Goal: Task Accomplishment & Management: Use online tool/utility

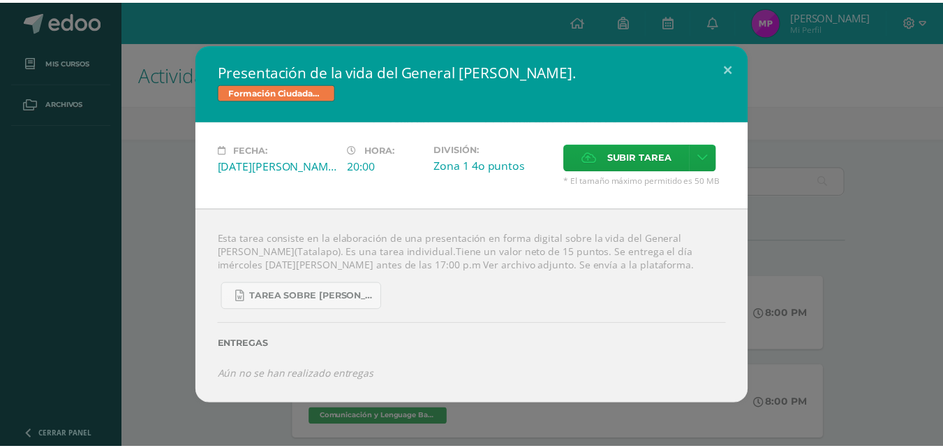
scroll to position [146, 0]
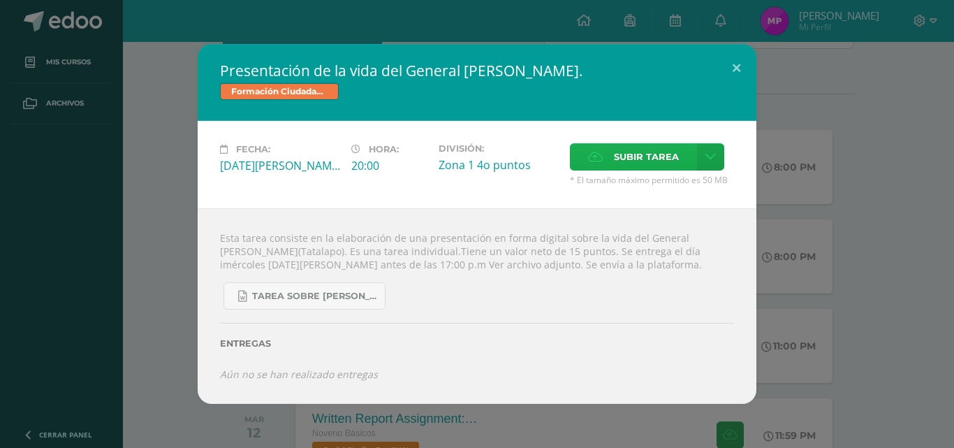
click at [635, 157] on span "Subir tarea" at bounding box center [646, 157] width 65 height 26
click at [0, 0] on input "Subir tarea" at bounding box center [0, 0] width 0 height 0
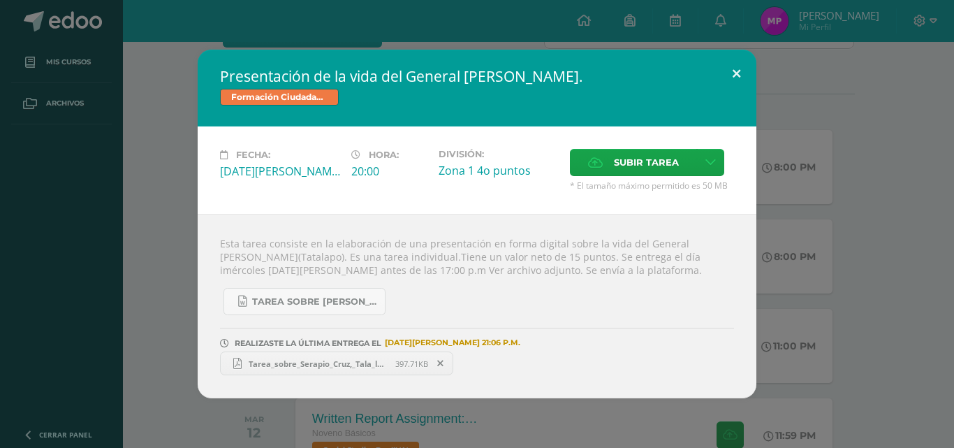
click at [740, 70] on button at bounding box center [736, 73] width 40 height 47
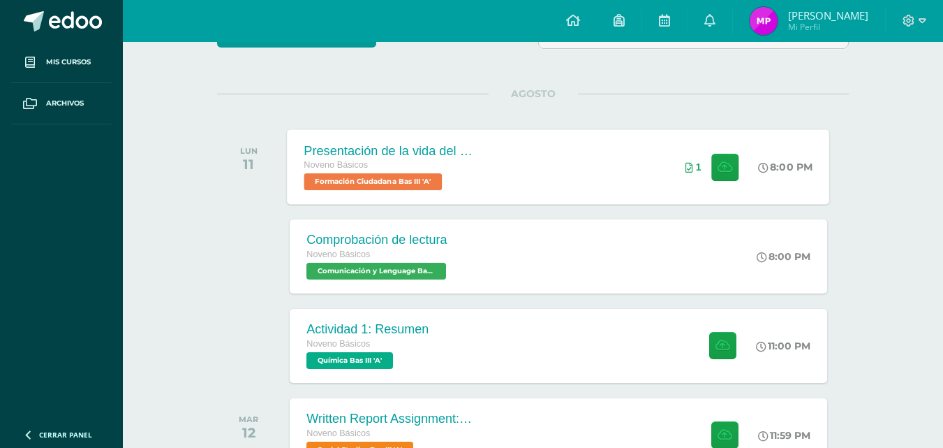
click at [575, 166] on div "Presentación de la vida del General [PERSON_NAME]. Noveno Básicos Formación Ciu…" at bounding box center [559, 166] width 543 height 75
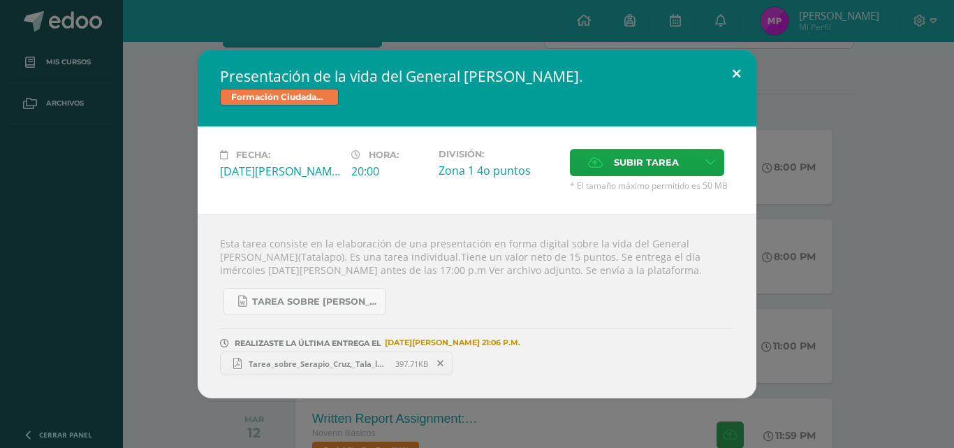
click at [741, 73] on button at bounding box center [736, 73] width 40 height 47
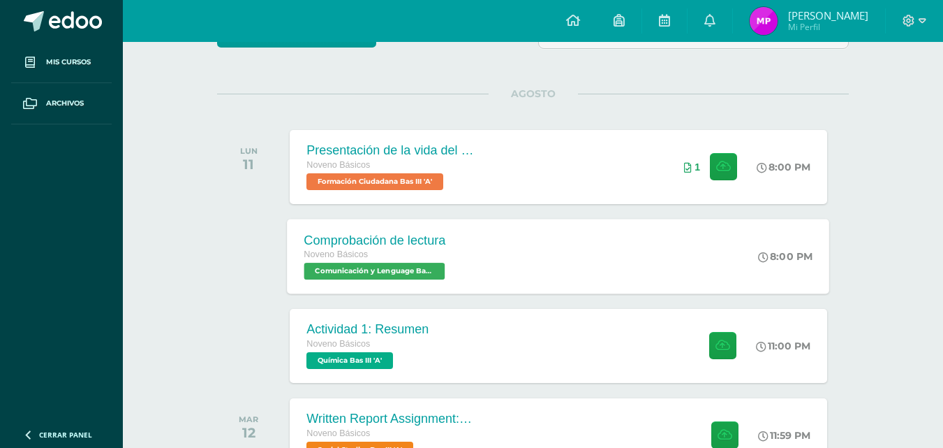
click at [561, 270] on div "Comprobación de lectura Noveno Básicos Comunicación y Lenguage Bas III 'A' 8:00…" at bounding box center [559, 256] width 543 height 75
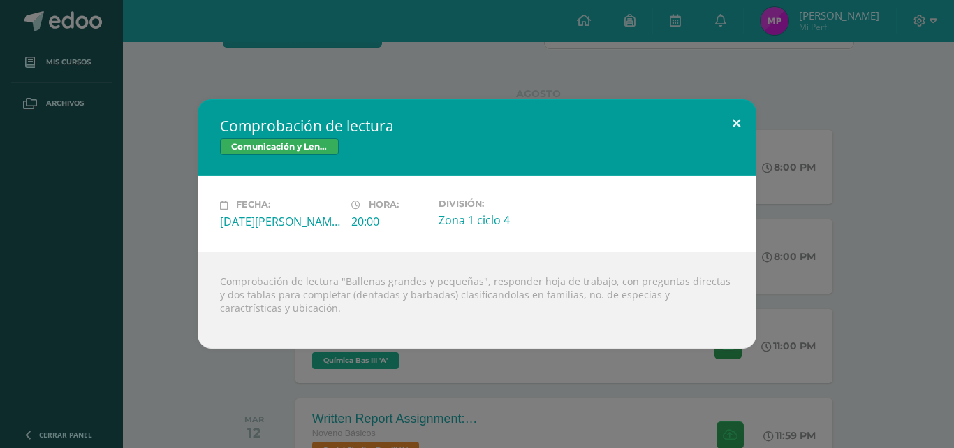
click at [730, 129] on button at bounding box center [736, 122] width 40 height 47
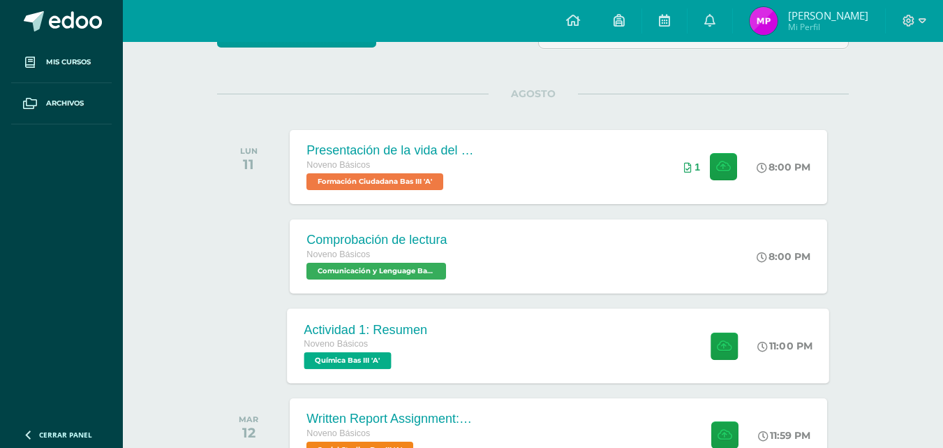
click at [582, 345] on div "Actividad 1: Resumen Noveno Básicos Química Bas III 'A' 11:00 PM Actividad 1: R…" at bounding box center [559, 345] width 543 height 75
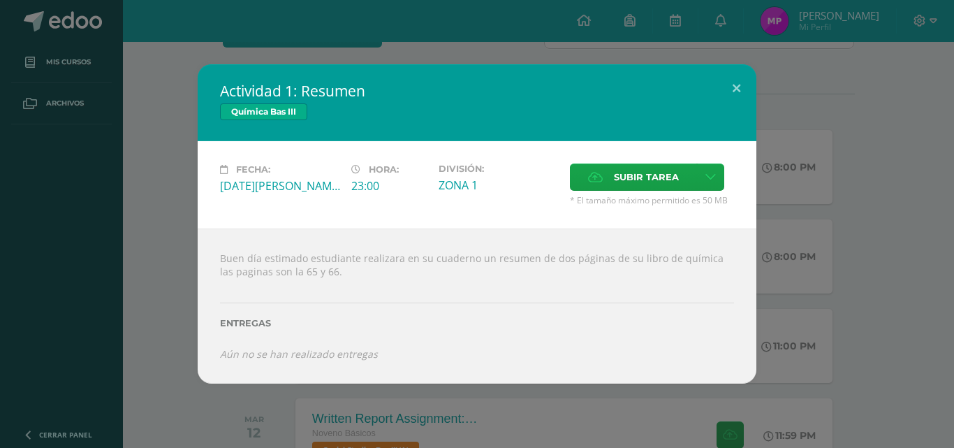
click at [765, 71] on div "Actividad 1: Resumen Química Bas III Fecha: [DATE][PERSON_NAME] Hora: 23:00 Div…" at bounding box center [477, 223] width 943 height 318
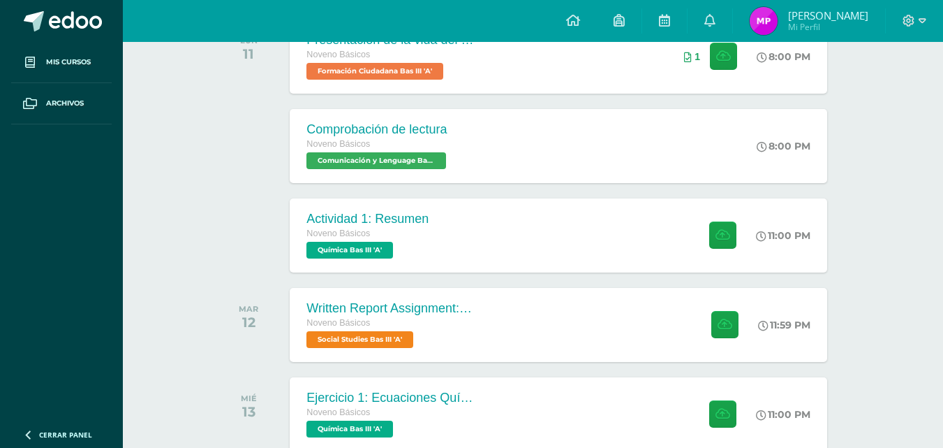
scroll to position [263, 0]
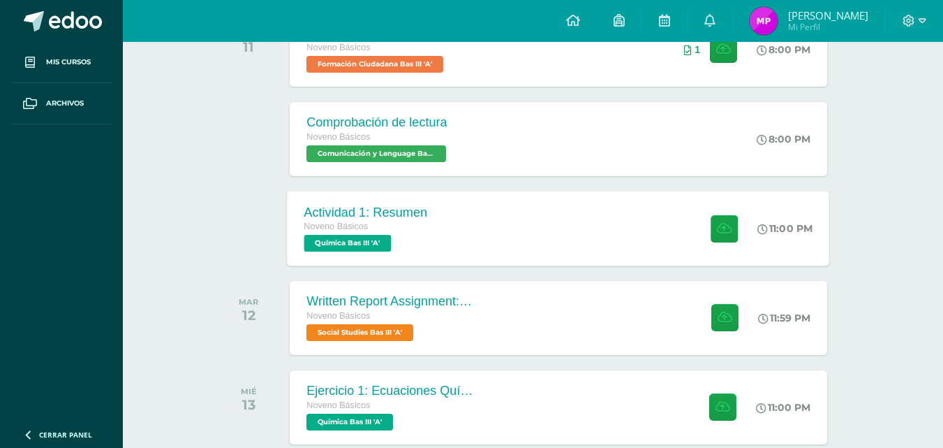
click at [556, 221] on div "Actividad 1: Resumen Noveno Básicos Química Bas III 'A' 11:00 PM Actividad 1: R…" at bounding box center [559, 228] width 543 height 75
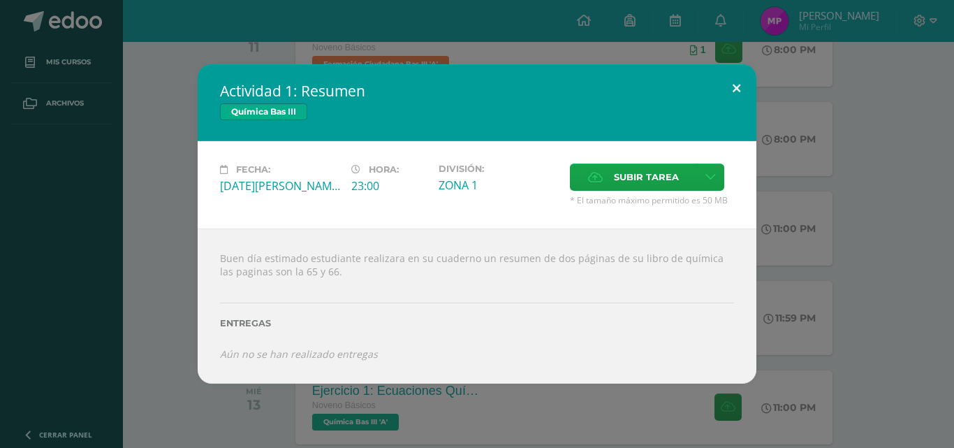
click at [733, 90] on button at bounding box center [736, 87] width 40 height 47
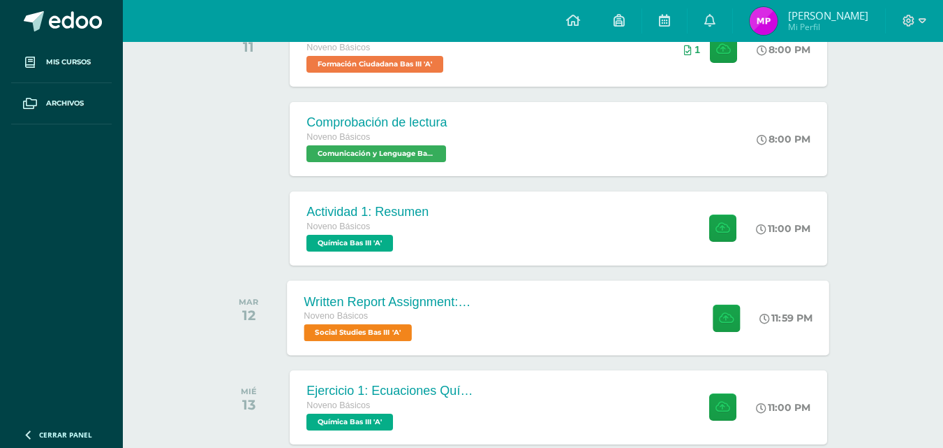
click at [466, 297] on div "Written Report Assignment: How Innovation Is Helping Guatemala Grow" at bounding box center [388, 301] width 169 height 15
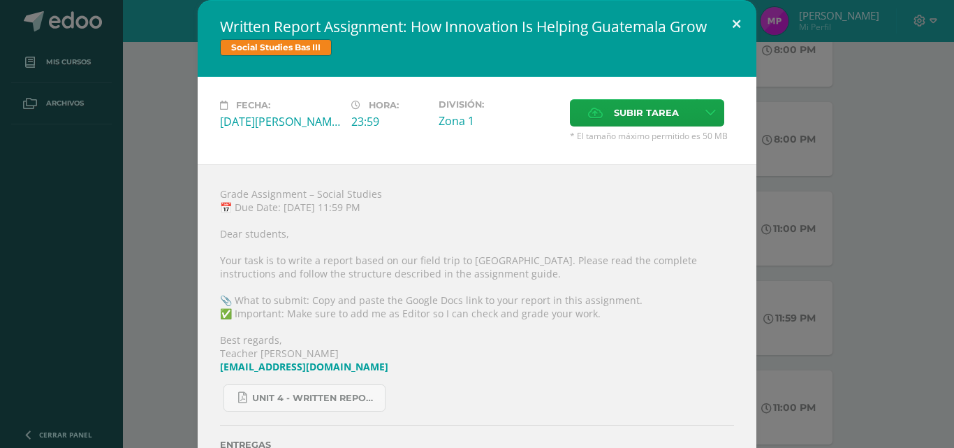
click at [738, 29] on button at bounding box center [736, 23] width 40 height 47
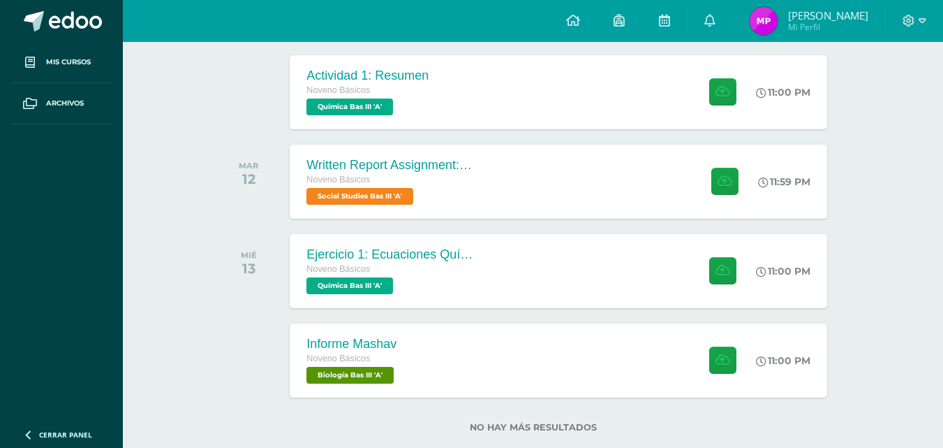
scroll to position [429, 0]
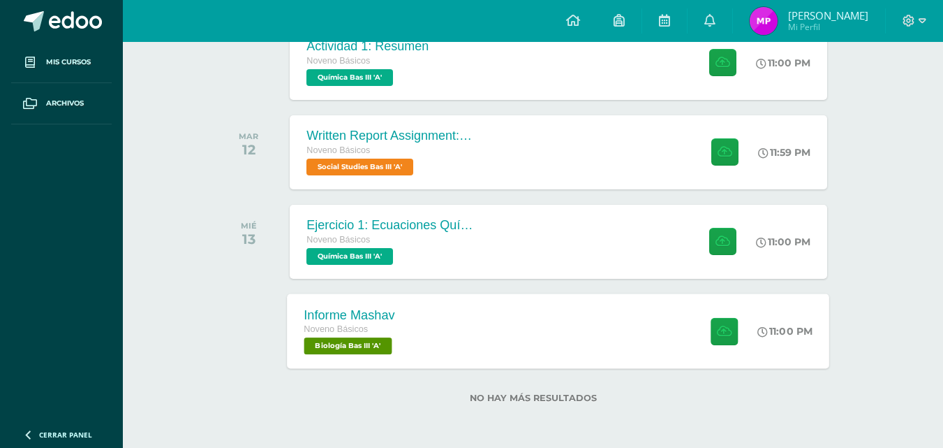
click at [547, 363] on div "Informe Mashav Noveno Básicos Biología Bas III 'A' 11:00 PM Informe Mashav Biol…" at bounding box center [559, 330] width 543 height 75
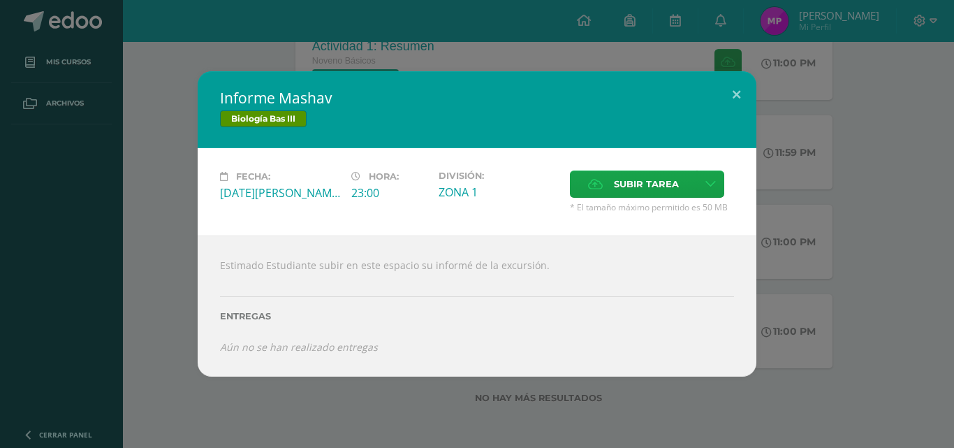
click at [385, 435] on div "Informe Mashav Biología Bas III Fecha: [DATE][PERSON_NAME] Hora: 23:00 División…" at bounding box center [477, 224] width 954 height 448
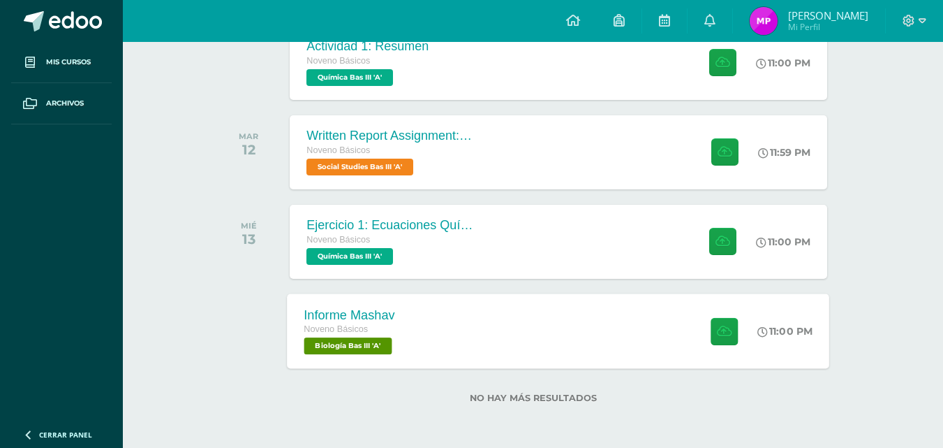
click at [459, 341] on div "Informe Mashav Noveno Básicos Biología Bas III 'A' 11:00 PM Informe Mashav Biol…" at bounding box center [559, 330] width 543 height 75
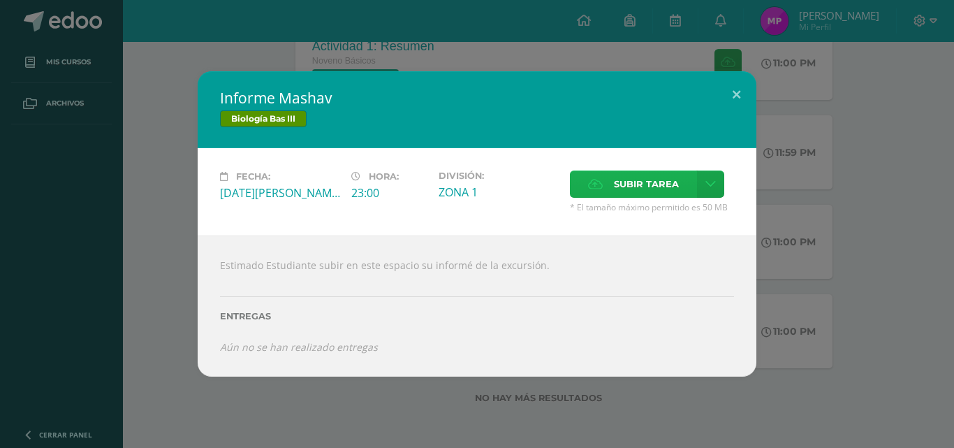
click at [660, 193] on span "Subir tarea" at bounding box center [646, 184] width 65 height 26
click at [0, 0] on input "Subir tarea" at bounding box center [0, 0] width 0 height 0
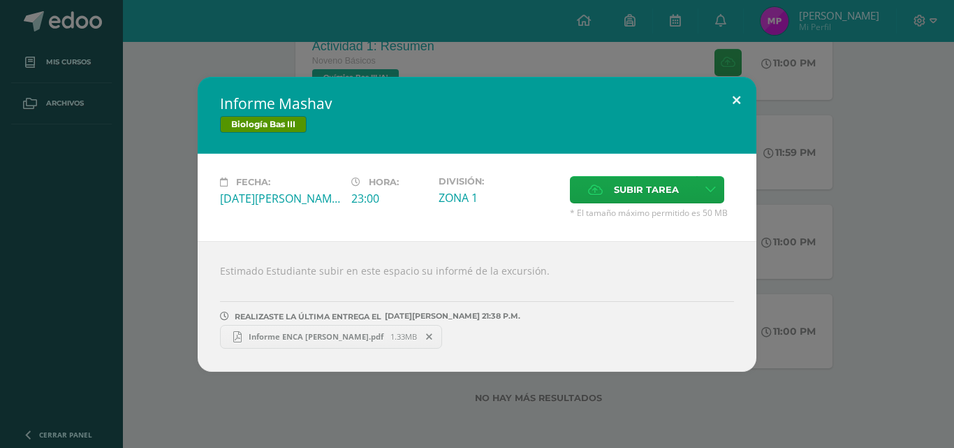
click at [736, 91] on button at bounding box center [736, 100] width 40 height 47
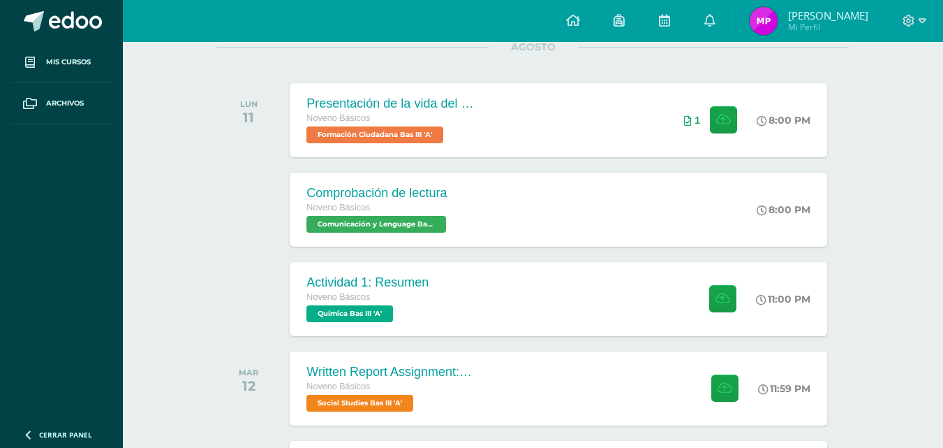
scroll to position [200, 0]
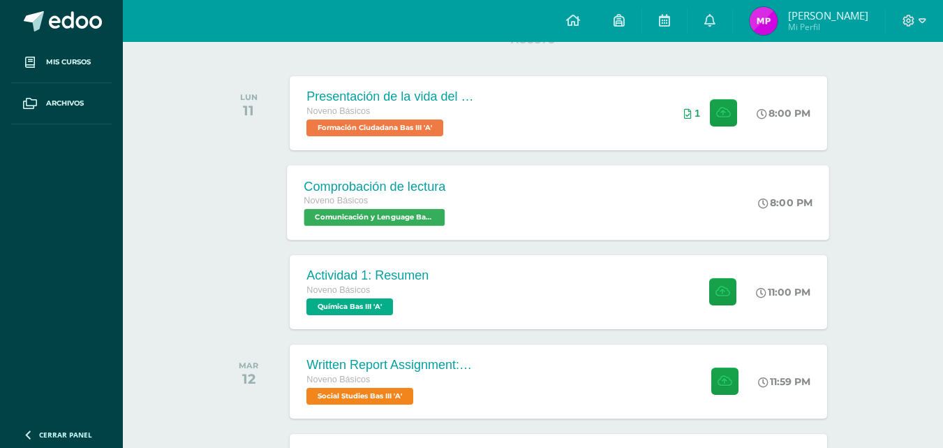
click at [537, 182] on div "Comprobación de lectura Noveno Básicos Comunicación y Lenguage Bas III 'A' 8:00…" at bounding box center [559, 202] width 543 height 75
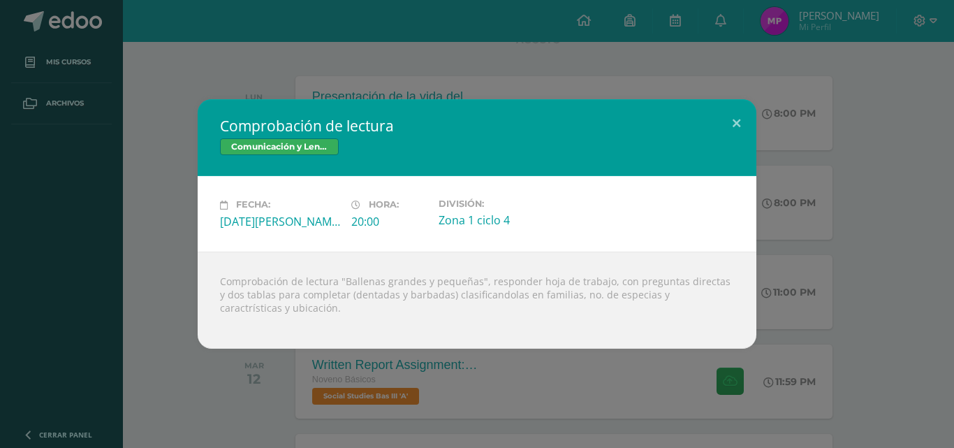
click at [900, 223] on div "Comprobación de lectura Comunicación y Lenguage Bas III Fecha: [DATE][PERSON_NA…" at bounding box center [477, 223] width 943 height 249
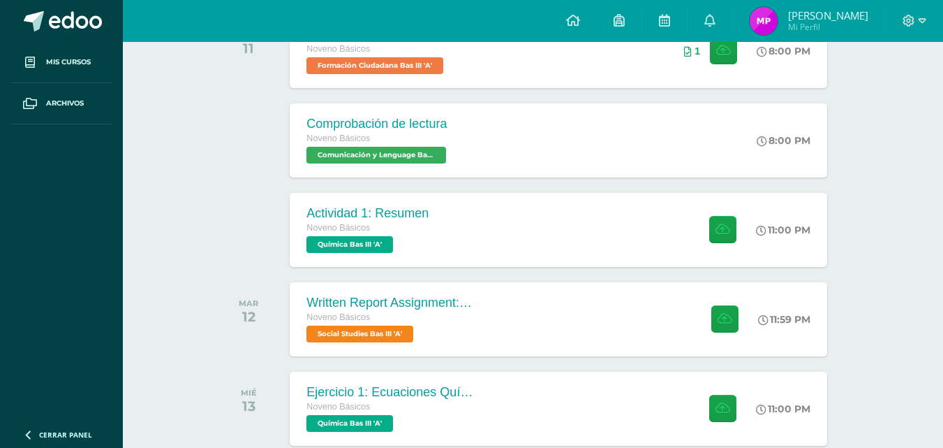
scroll to position [264, 0]
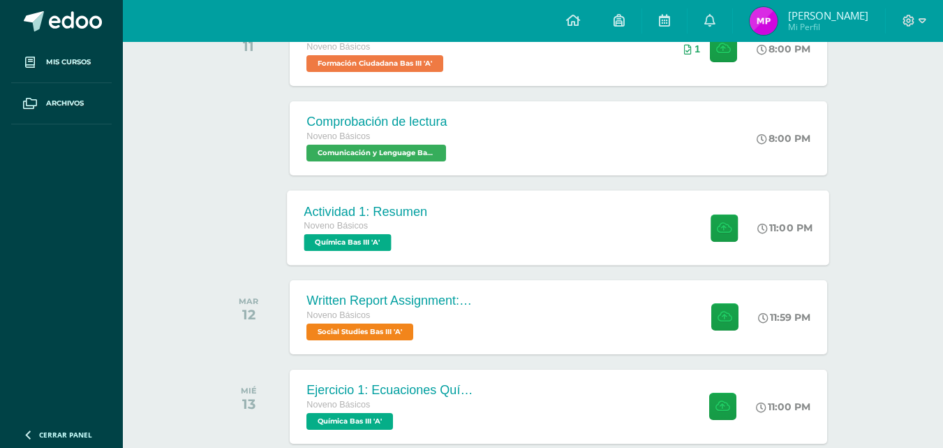
click at [538, 245] on div "Actividad 1: Resumen Noveno Básicos Química Bas III 'A' 11:00 PM Actividad 1: R…" at bounding box center [559, 227] width 543 height 75
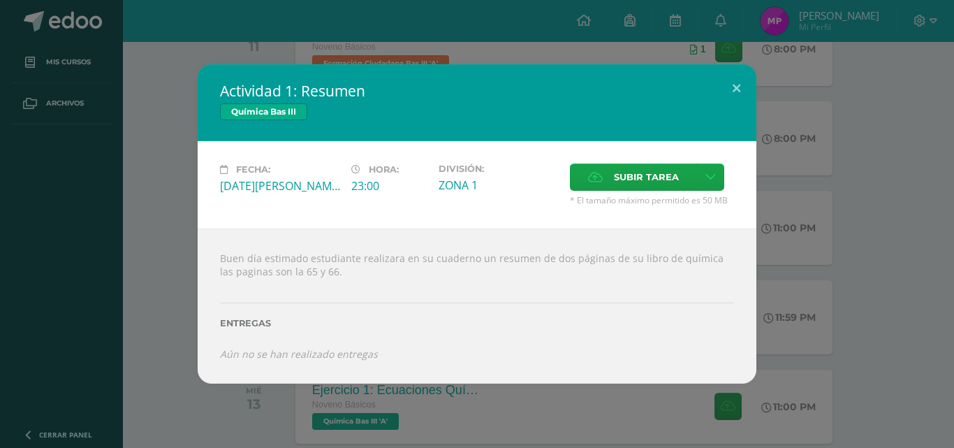
click at [910, 229] on div "Actividad 1: Resumen Química Bas III Fecha: [DATE][PERSON_NAME] Hora: 23:00 Div…" at bounding box center [477, 223] width 943 height 318
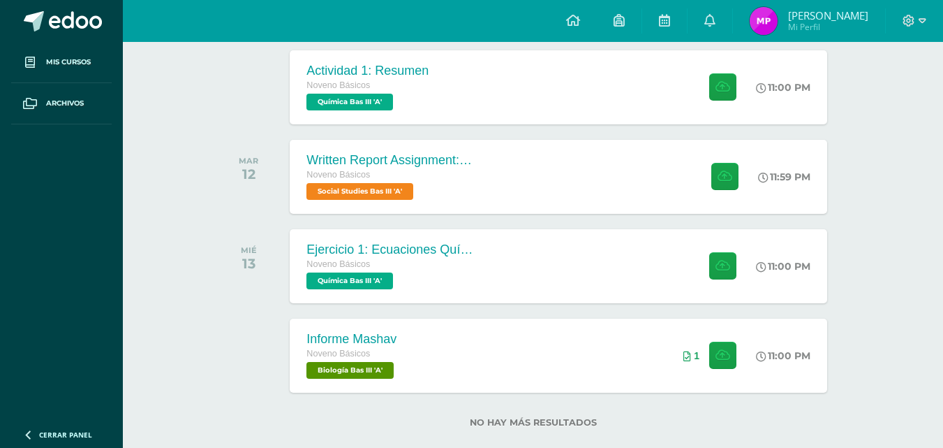
scroll to position [409, 0]
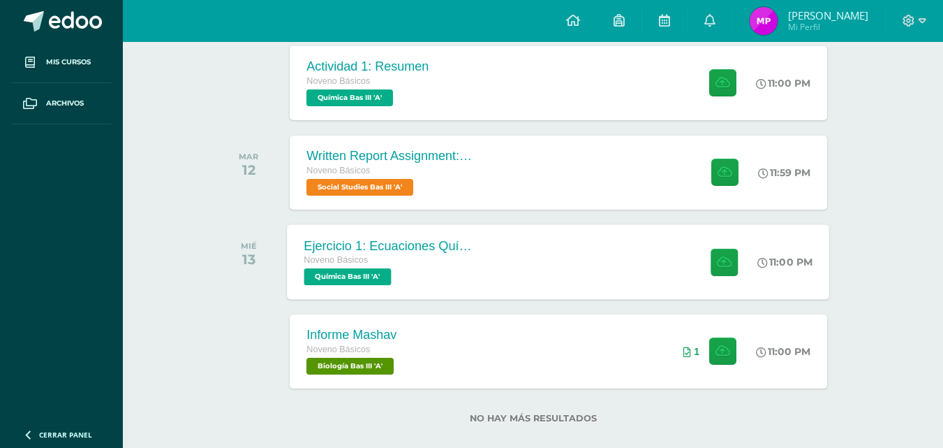
click at [367, 256] on span "Noveno Básicos" at bounding box center [336, 260] width 64 height 10
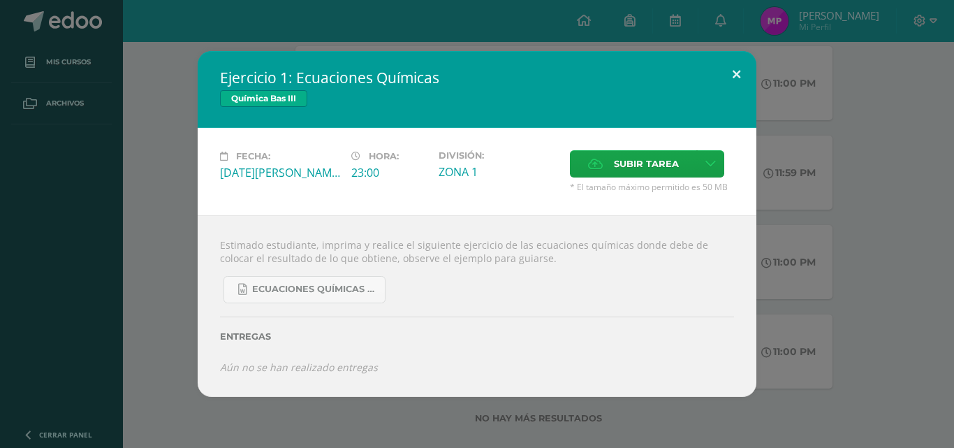
click at [729, 70] on button at bounding box center [736, 74] width 40 height 47
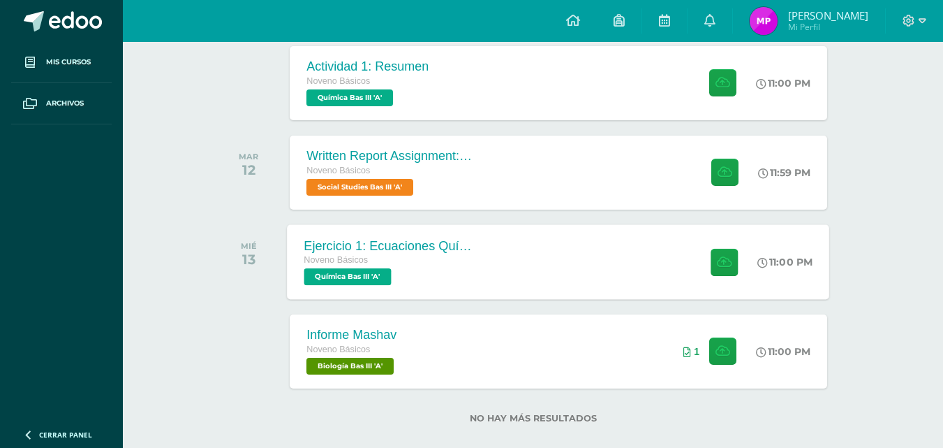
click at [379, 277] on span "Química Bas III 'A'" at bounding box center [347, 276] width 87 height 17
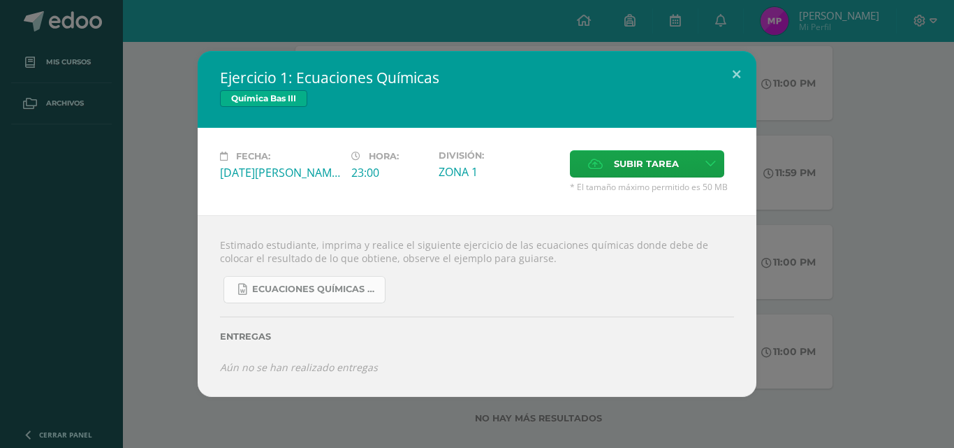
click at [343, 284] on span "Ecuaciones Químicas faciles.docx" at bounding box center [315, 289] width 126 height 11
click at [593, 94] on div "Química Bas III" at bounding box center [477, 100] width 514 height 20
click at [742, 75] on button at bounding box center [736, 74] width 40 height 47
